Goal: Find specific page/section: Find specific page/section

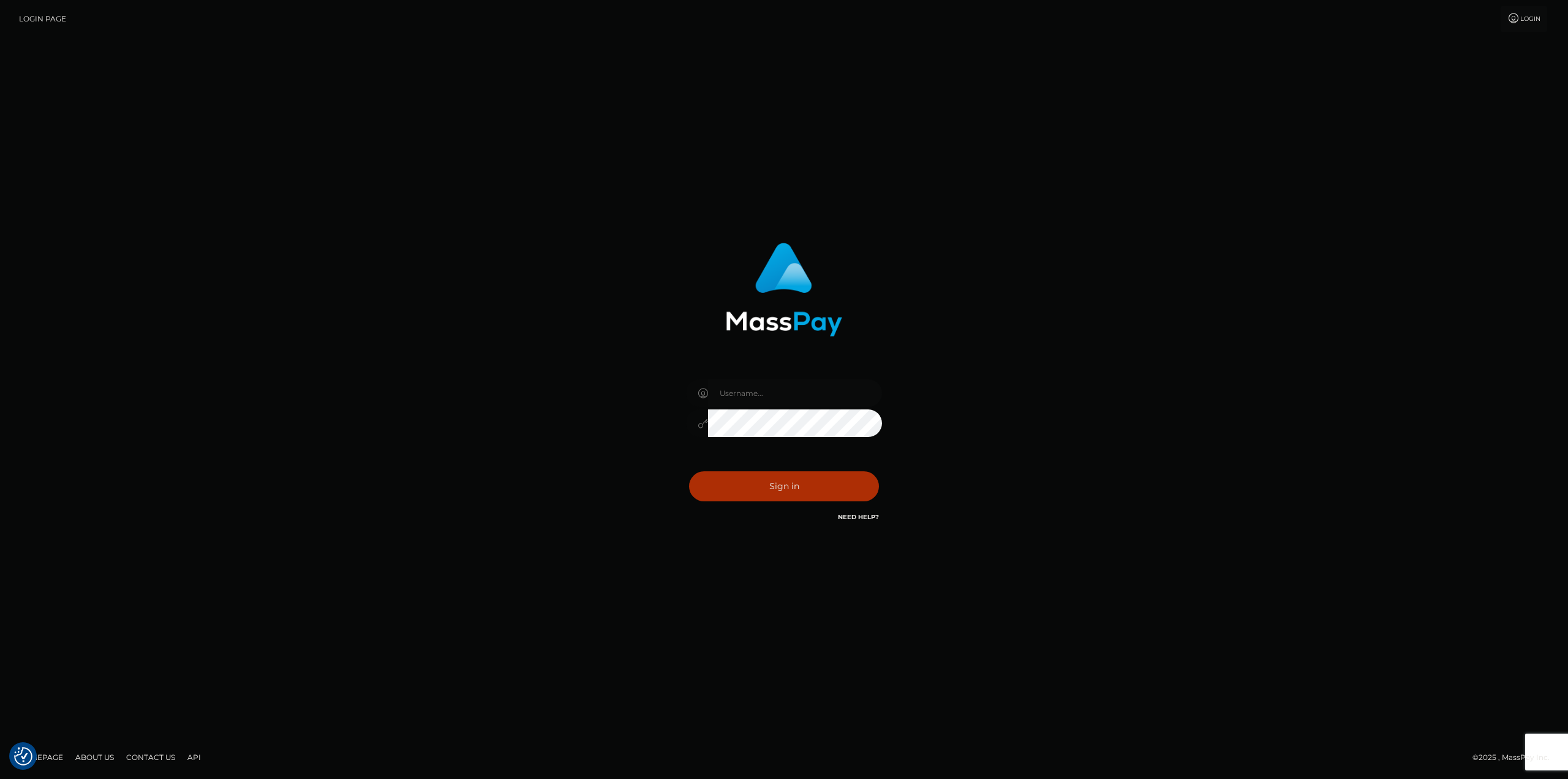
type input "taylor.cm"
click at [728, 477] on button "Sign in" at bounding box center [784, 486] width 190 height 30
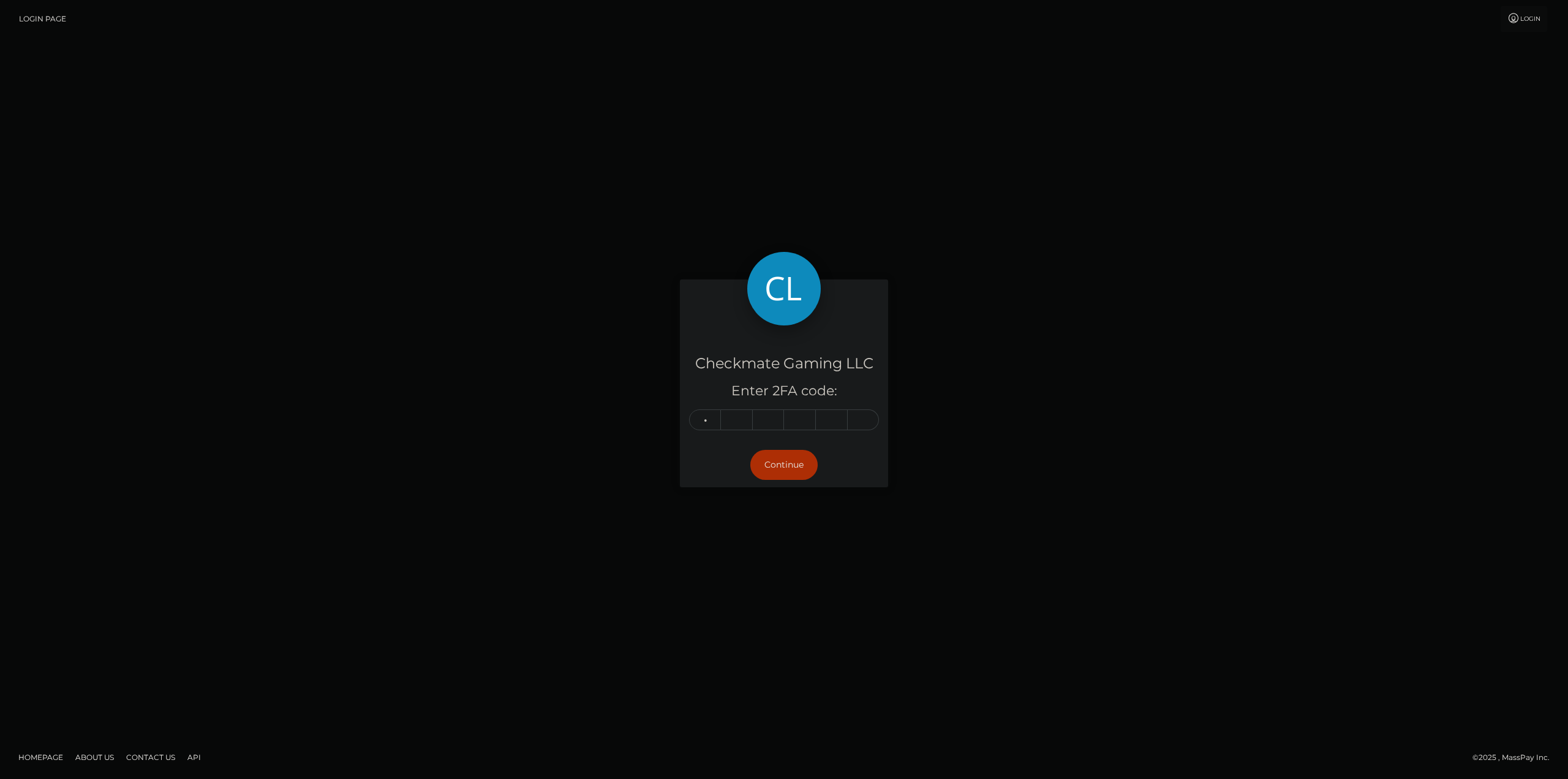
type input "7"
type input "9"
type input "3"
type input "7"
type input "9"
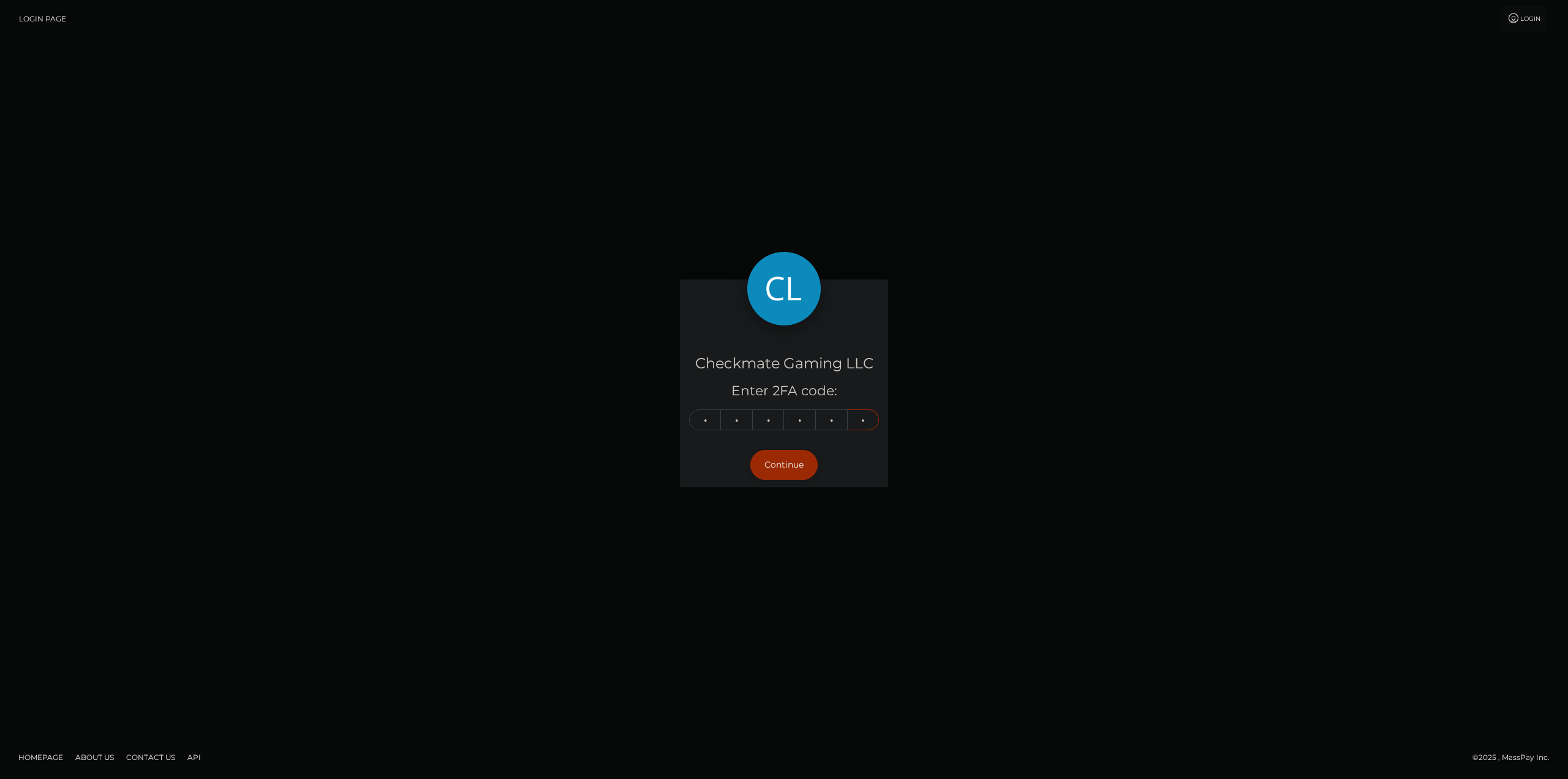
type input "1"
click at [786, 466] on button "Continue" at bounding box center [784, 465] width 67 height 30
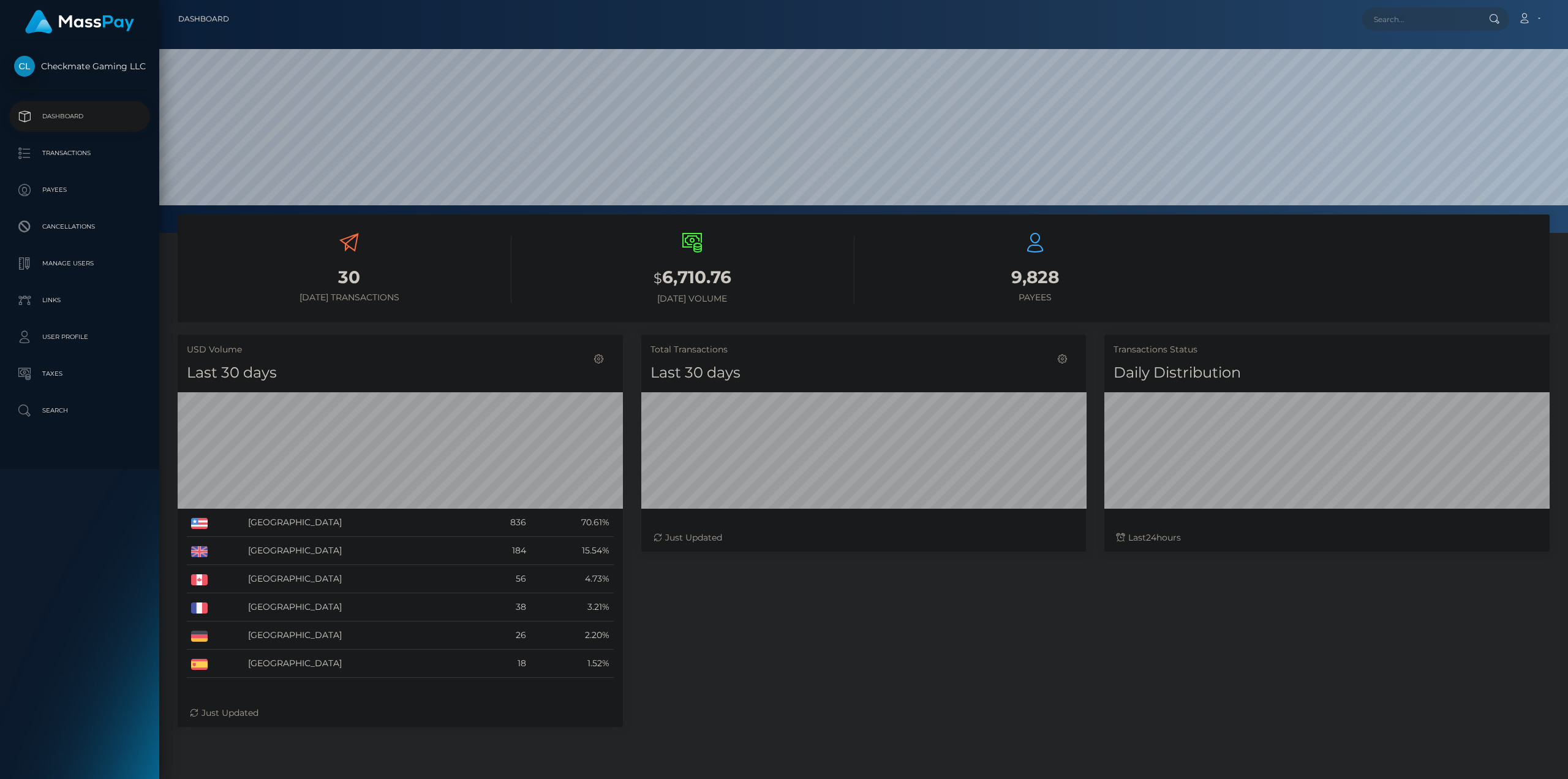
scroll to position [218, 445]
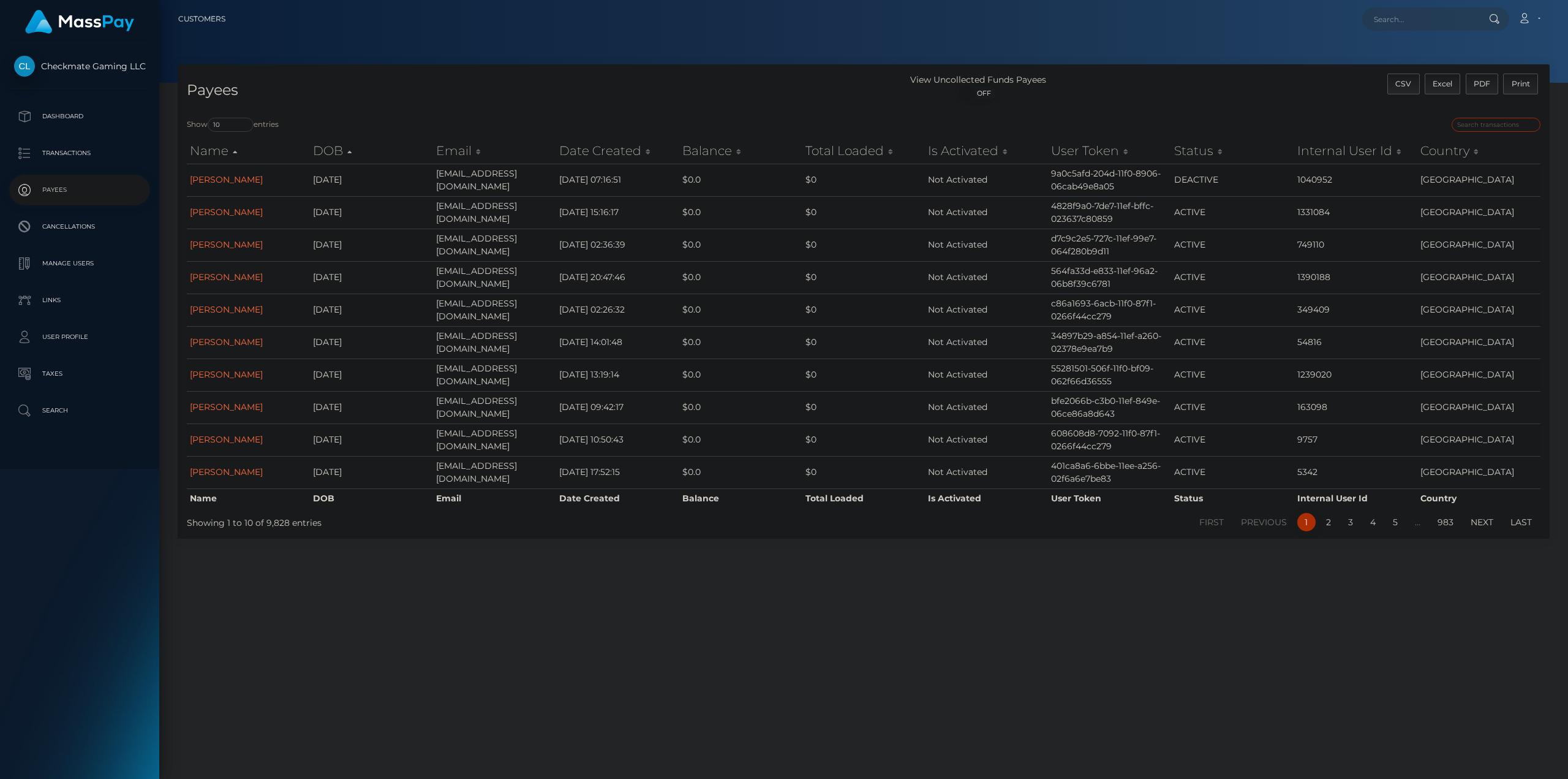
click at [1508, 125] on input "search" at bounding box center [1495, 125] width 89 height 14
paste input "47762"
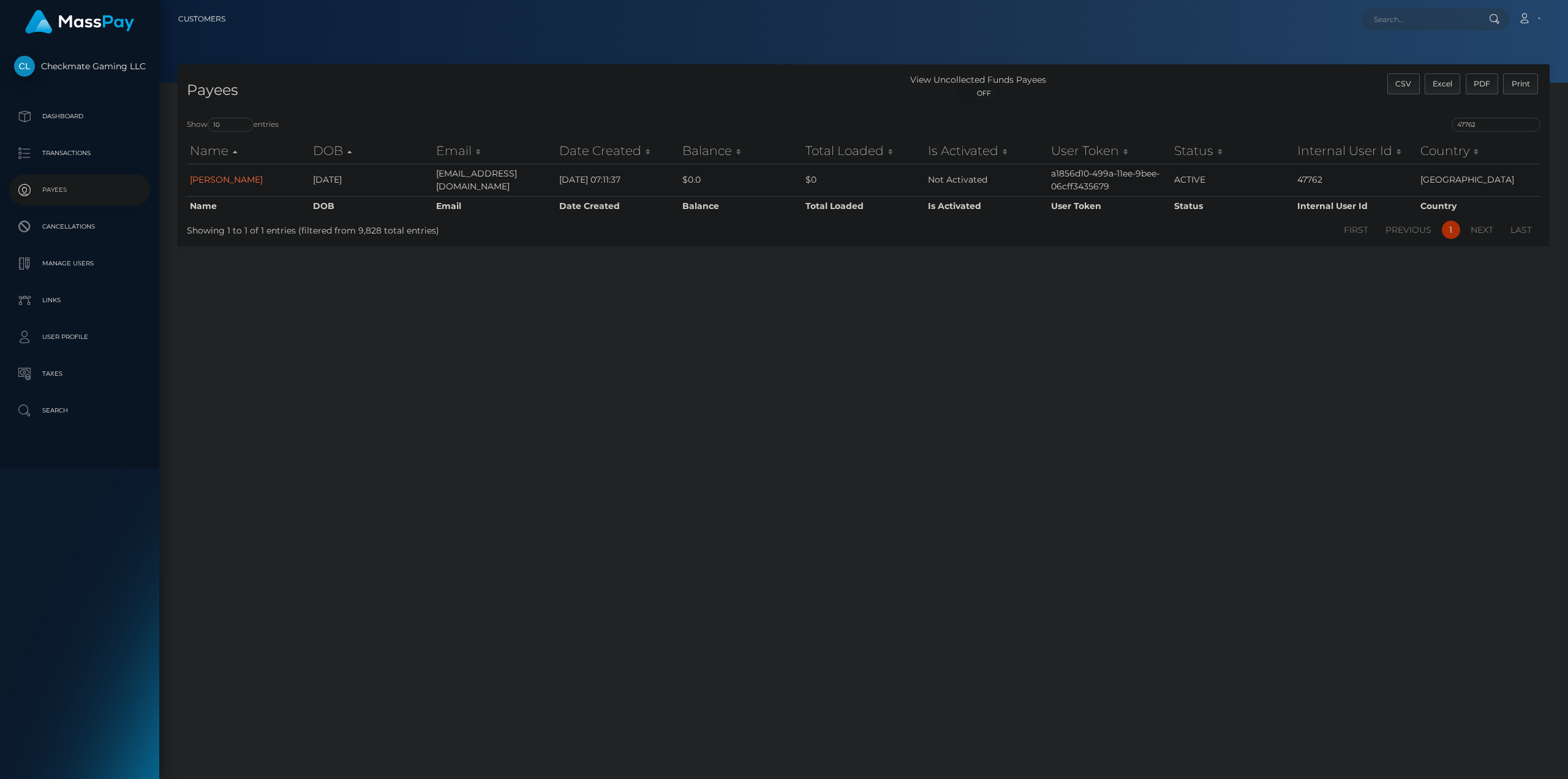
drag, startPoint x: 229, startPoint y: 181, endPoint x: 270, endPoint y: 93, distance: 97.1
click at [229, 181] on link "Kairo Encarnacion" at bounding box center [226, 179] width 73 height 11
drag, startPoint x: 1422, startPoint y: 111, endPoint x: 1339, endPoint y: 107, distance: 83.1
click at [1368, 105] on div "Payees View Uncollected Funds Payees ON OFF CSV Excel PDF Print Show 10 25 50 1…" at bounding box center [863, 155] width 1371 height 182
paste input "107143"
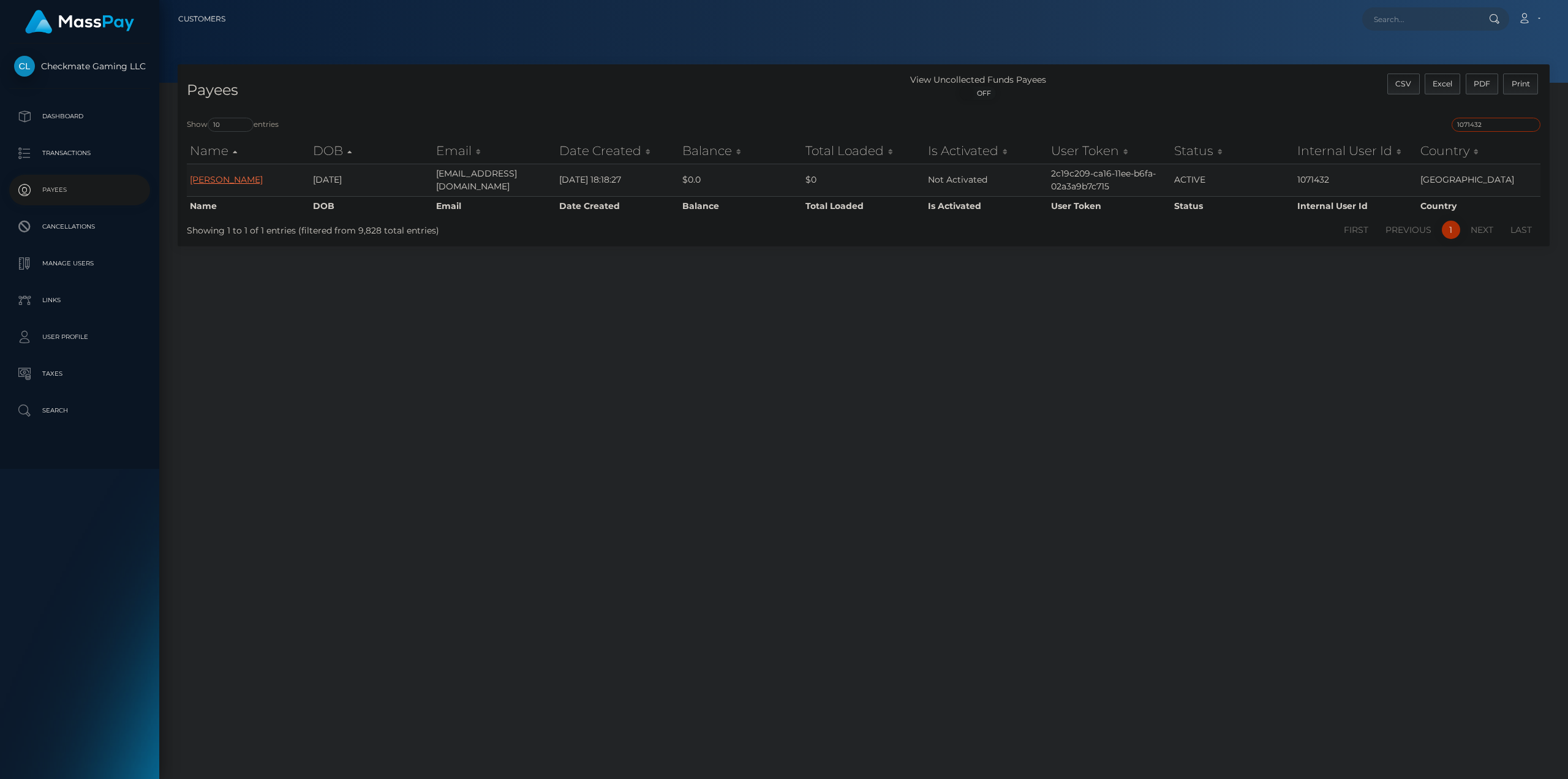
type input "1071432"
click at [255, 180] on link "Édouard Proulx" at bounding box center [226, 179] width 73 height 11
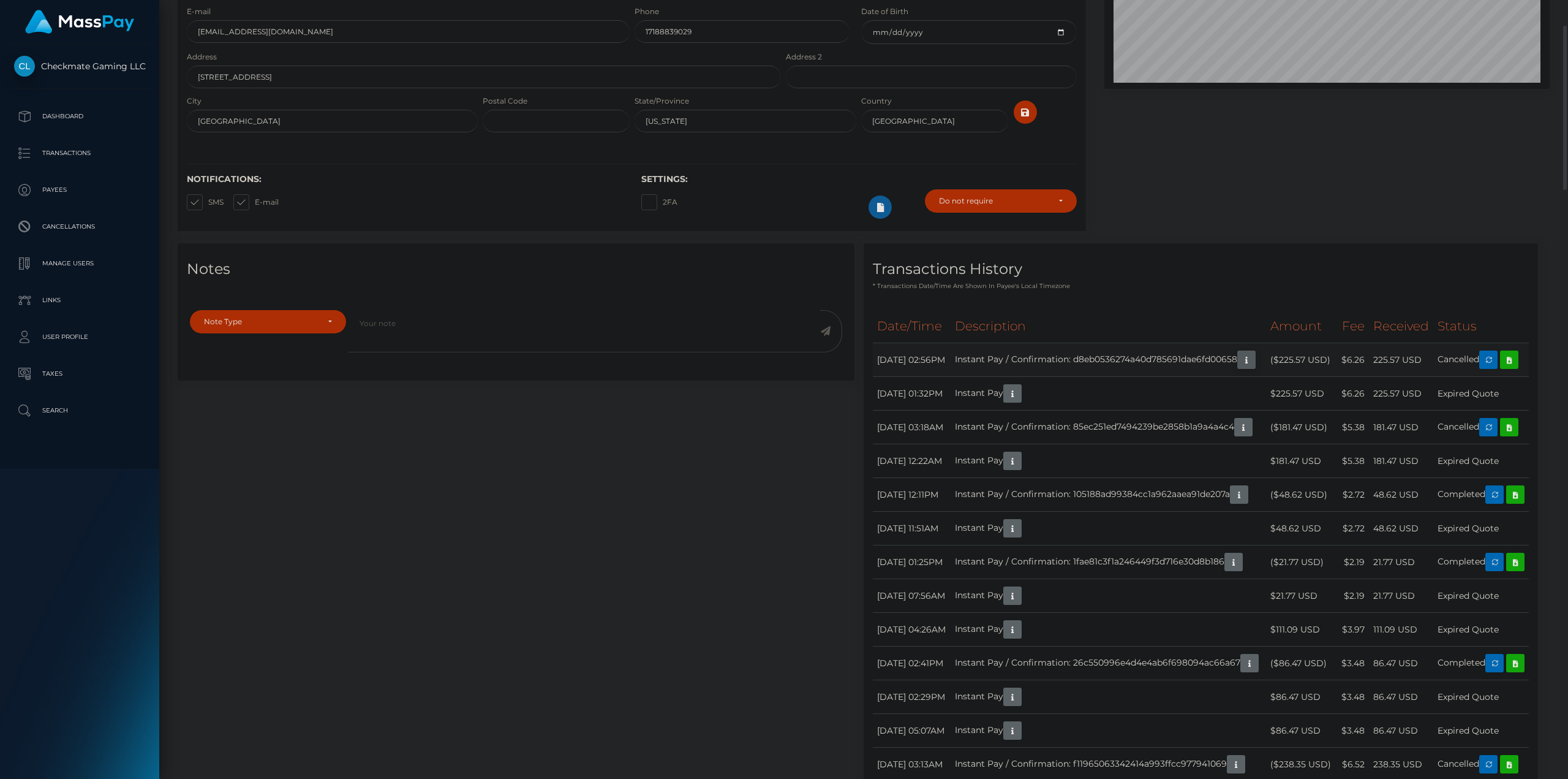
scroll to position [147, 445]
click at [1239, 368] on icon "button" at bounding box center [1246, 361] width 15 height 16
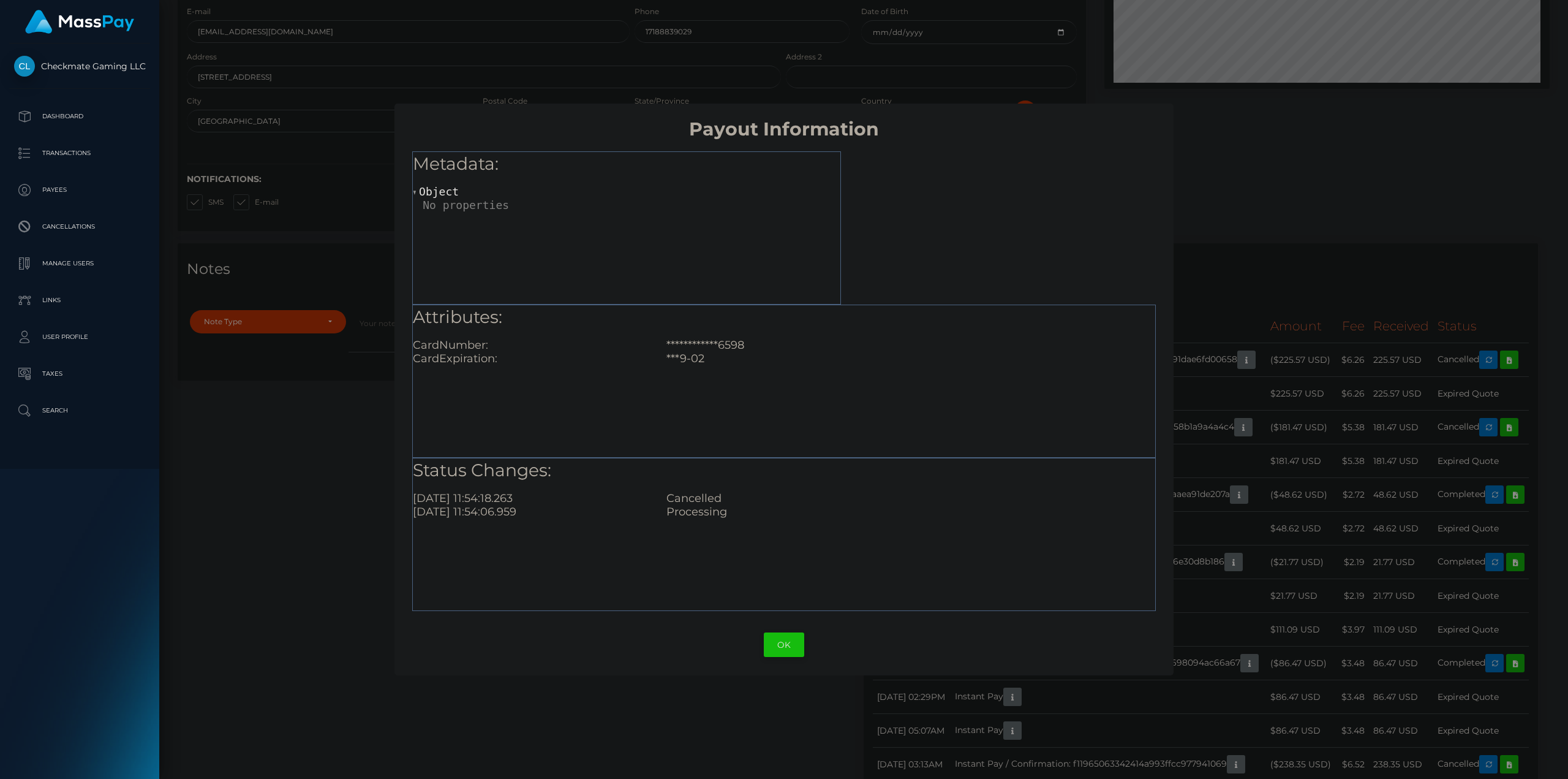
click at [786, 652] on button "OK" at bounding box center [784, 645] width 41 height 25
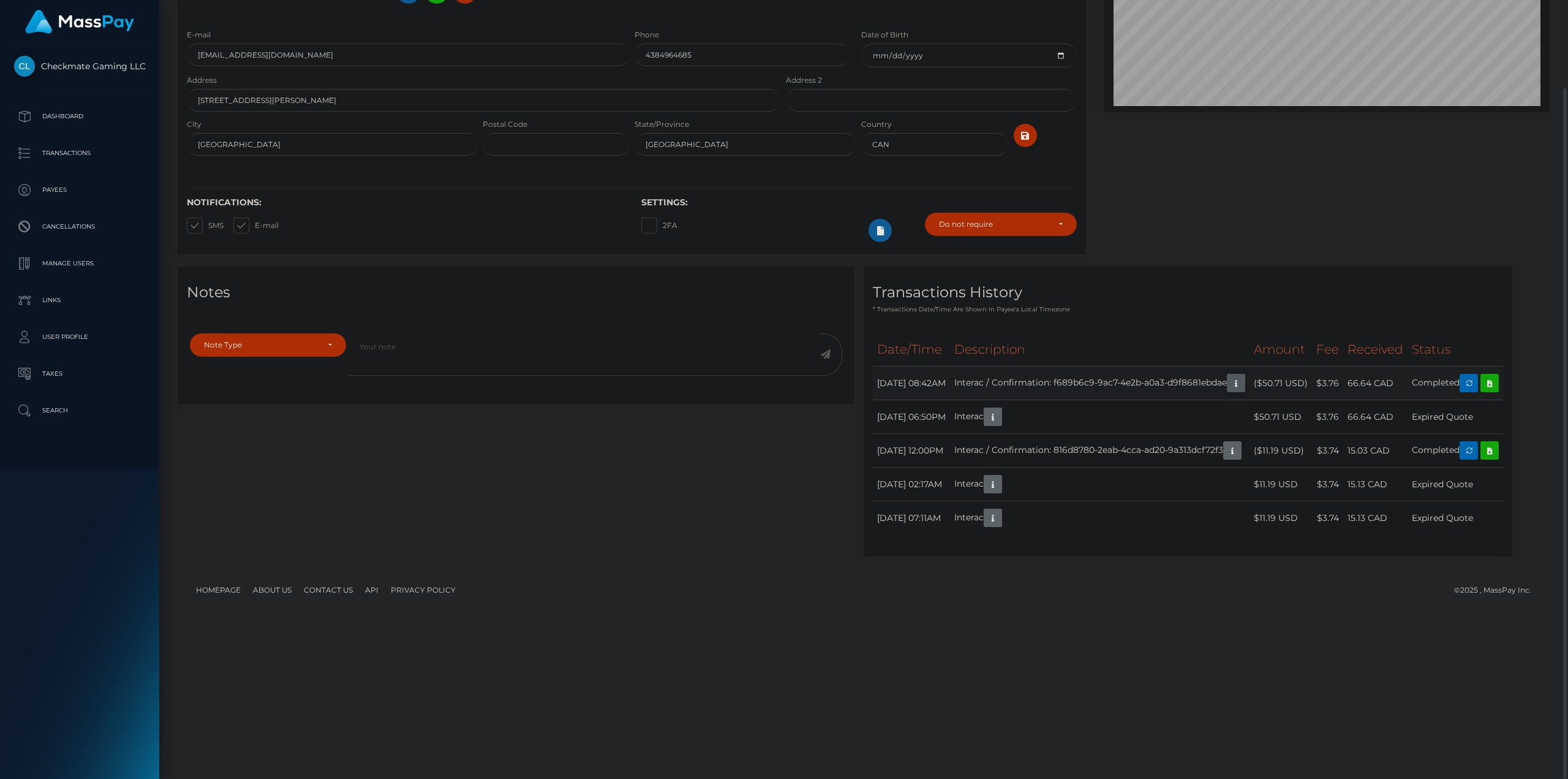
scroll to position [147, 445]
click at [1229, 391] on icon "button" at bounding box center [1236, 383] width 15 height 16
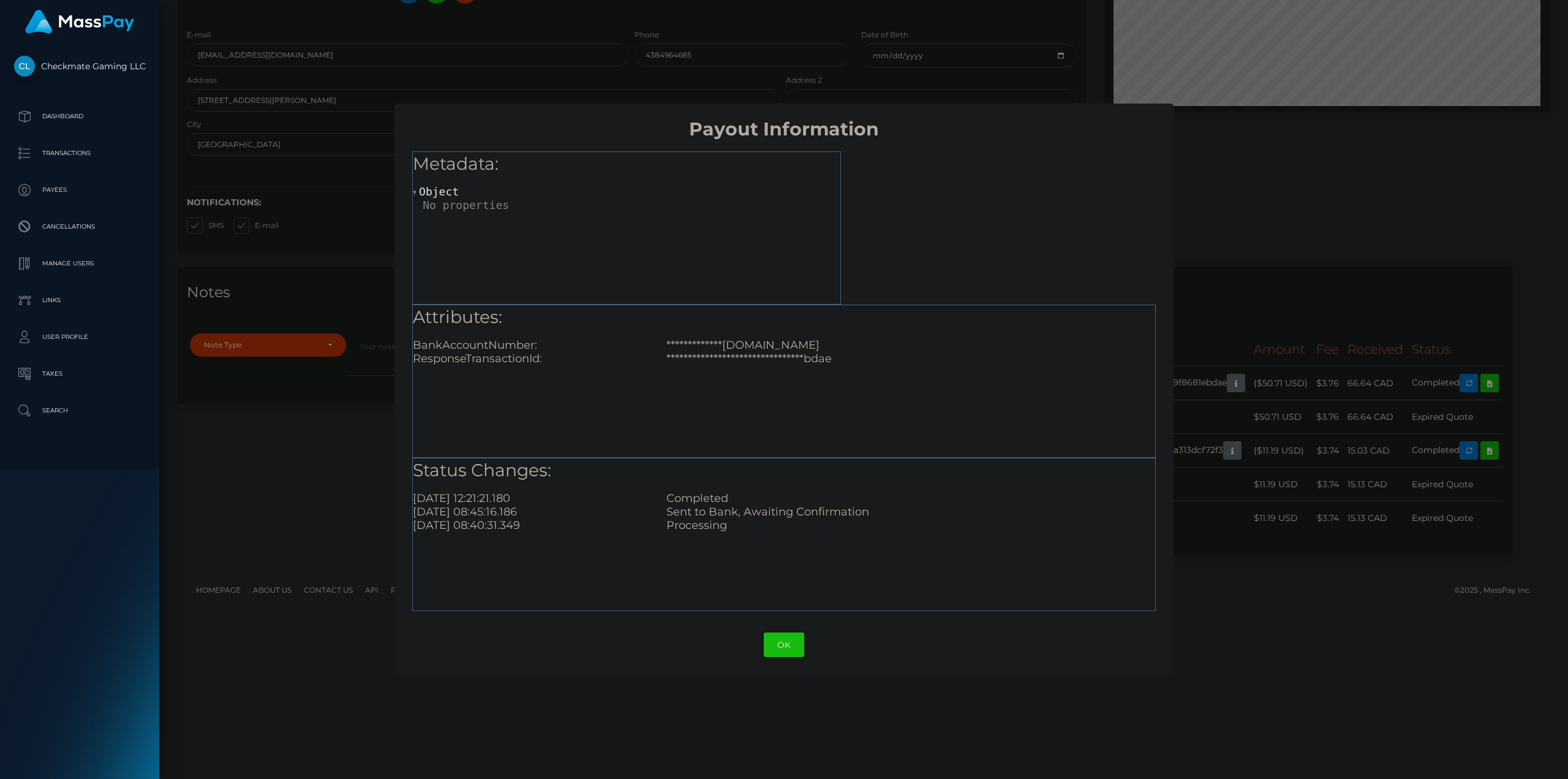
click at [790, 644] on button "OK" at bounding box center [784, 645] width 41 height 25
